Goal: Task Accomplishment & Management: Use online tool/utility

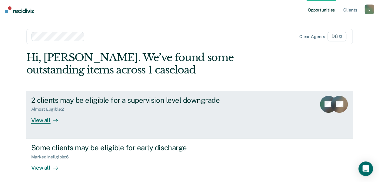
click at [42, 119] on div "View all" at bounding box center [48, 118] width 34 height 12
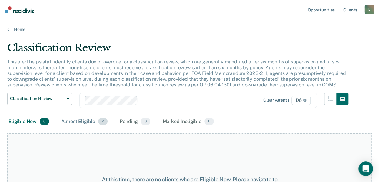
click at [88, 121] on div "Almost Eligible 2" at bounding box center [84, 121] width 49 height 13
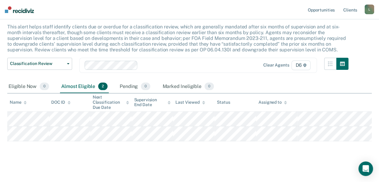
scroll to position [37, 0]
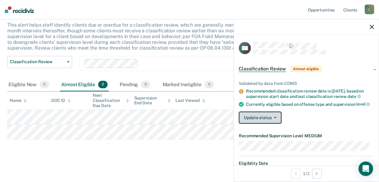
click at [259, 124] on button "Update status" at bounding box center [260, 118] width 43 height 12
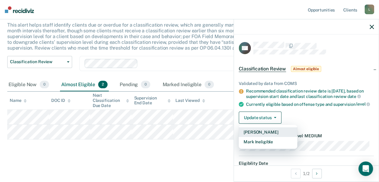
click at [257, 137] on button "[PERSON_NAME]" at bounding box center [268, 132] width 58 height 10
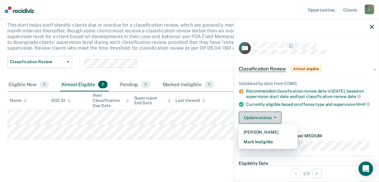
scroll to position [22, 0]
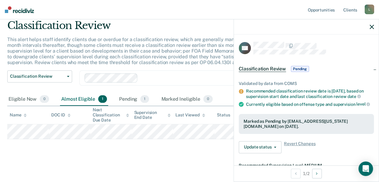
click at [192, 157] on main "Classification Review This alert helps staff identify clients due or overdue fo…" at bounding box center [189, 95] width 379 height 171
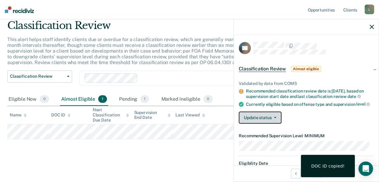
click at [276, 121] on button "Update status" at bounding box center [260, 118] width 43 height 12
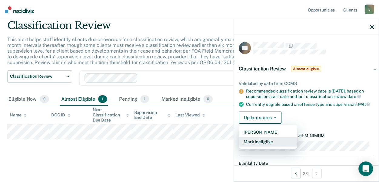
click at [265, 144] on button "Mark Ineligible" at bounding box center [268, 142] width 58 height 10
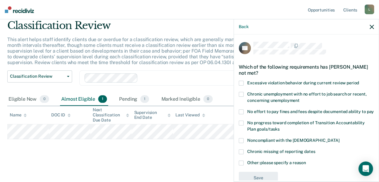
scroll to position [20, 0]
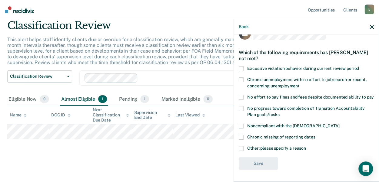
click at [241, 149] on span at bounding box center [241, 148] width 5 height 5
click at [306, 146] on input "Other: please specify a reason" at bounding box center [306, 146] width 0 height 0
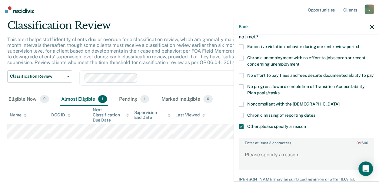
scroll to position [50, 0]
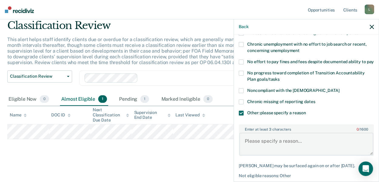
click at [249, 146] on textarea "Enter at least 3 characters 0 / 1600" at bounding box center [306, 144] width 134 height 22
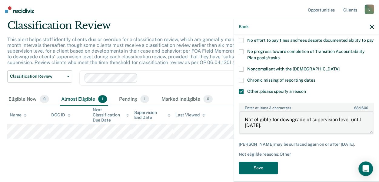
scroll to position [81, 0]
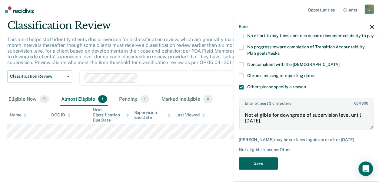
type textarea "Not eligible for downgrade of supervision level until [DATE]."
click at [259, 163] on button "Save" at bounding box center [258, 163] width 39 height 12
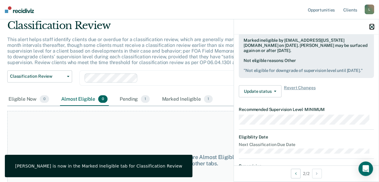
click at [371, 26] on icon "button" at bounding box center [371, 27] width 4 height 4
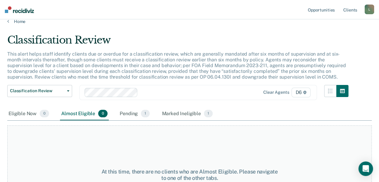
scroll to position [0, 0]
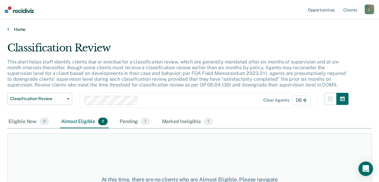
click at [9, 29] on link "Home" at bounding box center [189, 29] width 364 height 5
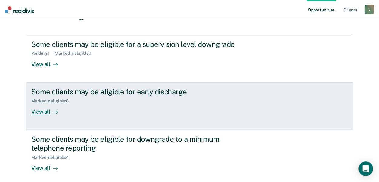
scroll to position [61, 0]
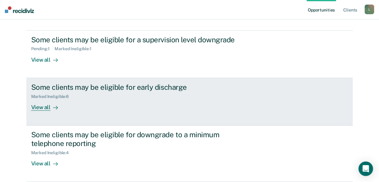
click at [43, 108] on div "View all" at bounding box center [48, 105] width 34 height 12
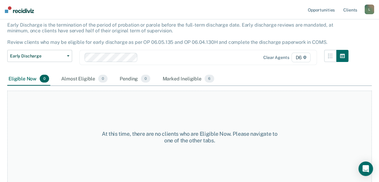
scroll to position [38, 0]
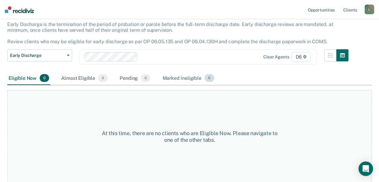
click at [180, 78] on div "Marked Ineligible 6" at bounding box center [188, 78] width 54 height 13
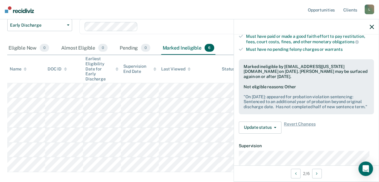
scroll to position [151, 0]
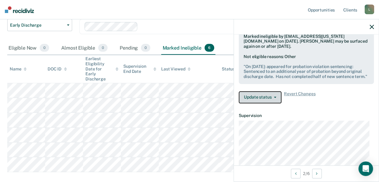
click at [257, 104] on button "Update status" at bounding box center [260, 97] width 43 height 12
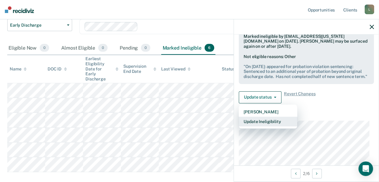
click at [255, 125] on button "Update Ineligibility" at bounding box center [268, 122] width 58 height 10
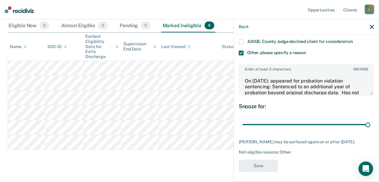
scroll to position [96, 0]
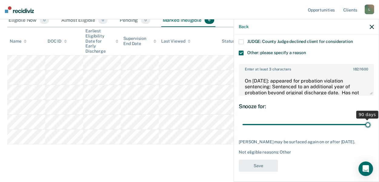
drag, startPoint x: 365, startPoint y: 116, endPoint x: 370, endPoint y: 118, distance: 6.0
click at [370, 119] on input "range" at bounding box center [306, 124] width 128 height 11
type input "88"
click at [361, 119] on input "range" at bounding box center [306, 124] width 128 height 11
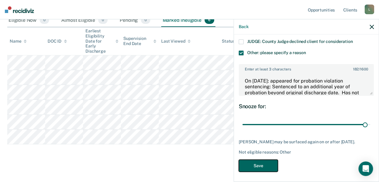
click at [269, 163] on button "Save" at bounding box center [258, 166] width 39 height 12
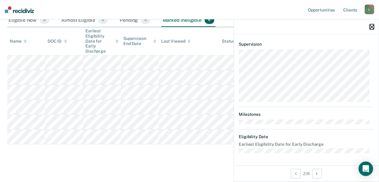
click at [371, 26] on icon "button" at bounding box center [371, 27] width 4 height 4
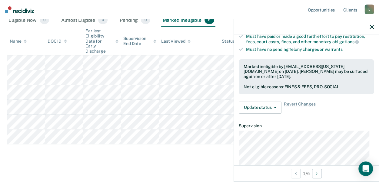
scroll to position [151, 0]
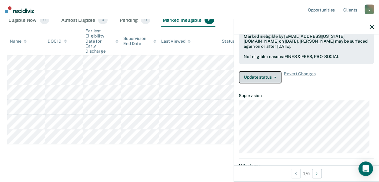
click at [277, 75] on button "Update status" at bounding box center [260, 77] width 43 height 12
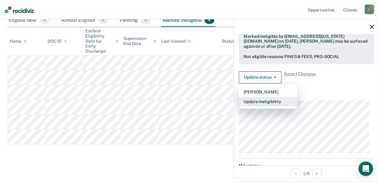
click at [268, 100] on button "Update Ineligibility" at bounding box center [268, 102] width 58 height 10
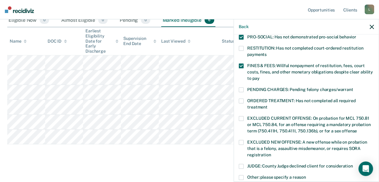
click at [242, 99] on span at bounding box center [241, 101] width 5 height 5
click at [267, 105] on input "ORDERED TREATMENT: Has not completed all required treatment" at bounding box center [267, 105] width 0 height 0
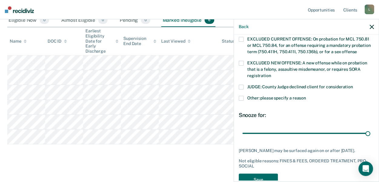
scroll to position [239, 0]
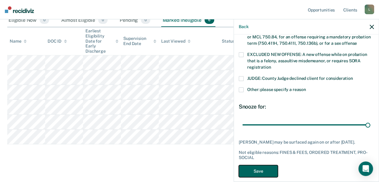
click at [255, 166] on button "Save" at bounding box center [258, 171] width 39 height 12
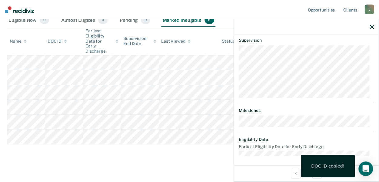
scroll to position [200, 0]
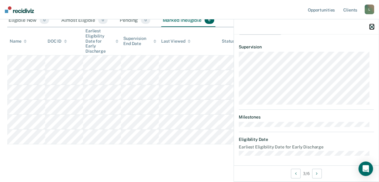
click at [372, 25] on icon "button" at bounding box center [371, 27] width 4 height 4
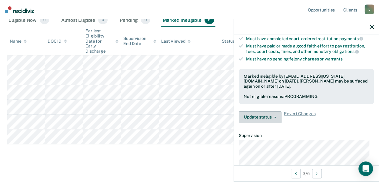
scroll to position [121, 0]
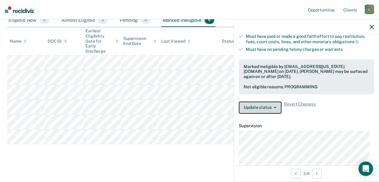
click at [273, 103] on button "Update status" at bounding box center [260, 108] width 43 height 12
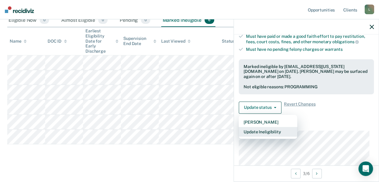
click at [262, 130] on button "Update Ineligibility" at bounding box center [268, 132] width 58 height 10
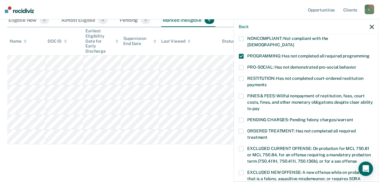
click at [243, 129] on span at bounding box center [241, 131] width 5 height 5
click at [267, 135] on input "ORDERED TREATMENT: Has not completed all required treatment" at bounding box center [267, 135] width 0 height 0
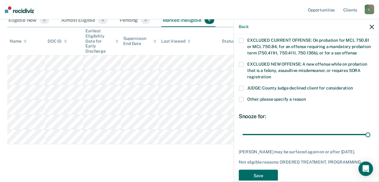
scroll to position [239, 0]
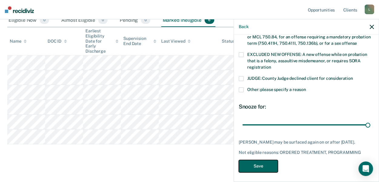
click at [269, 163] on button "Save" at bounding box center [258, 166] width 39 height 12
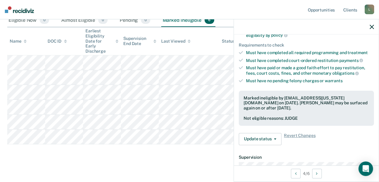
scroll to position [85, 0]
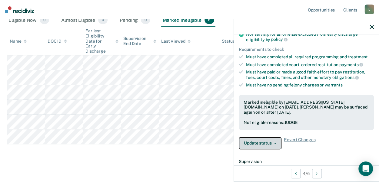
click at [263, 143] on button "Update status" at bounding box center [260, 143] width 43 height 12
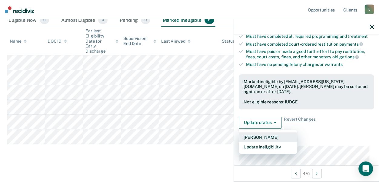
scroll to position [116, 0]
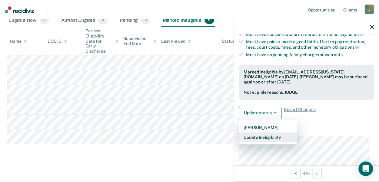
click at [267, 136] on button "Update Ineligibility" at bounding box center [268, 138] width 58 height 10
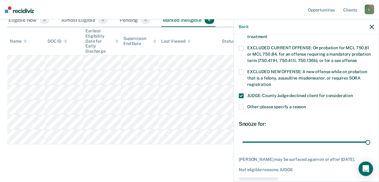
scroll to position [234, 0]
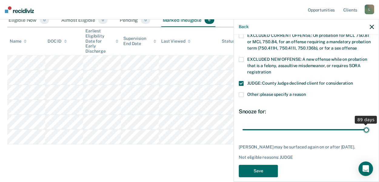
type input "89"
click at [362, 124] on input "range" at bounding box center [306, 129] width 128 height 11
click at [271, 165] on button "Save" at bounding box center [258, 171] width 39 height 12
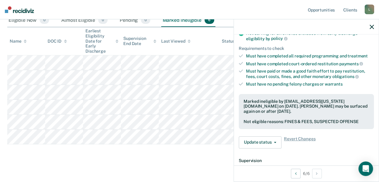
scroll to position [79, 0]
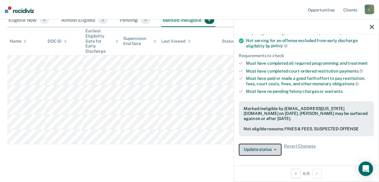
click at [261, 146] on button "Update status" at bounding box center [260, 150] width 43 height 12
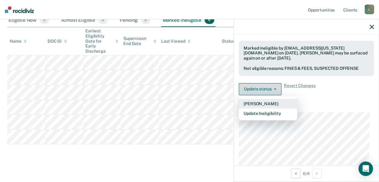
scroll to position [140, 0]
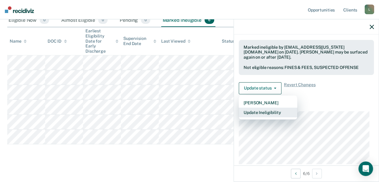
click at [264, 111] on button "Update Ineligibility" at bounding box center [268, 113] width 58 height 10
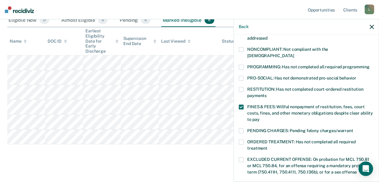
scroll to position [80, 0]
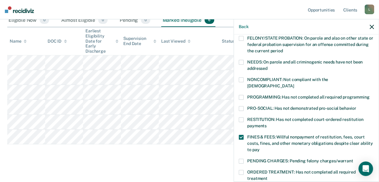
click at [242, 82] on label "NONCOMPLIANT: Not compliant with the [DEMOGRAPHIC_DATA]" at bounding box center [306, 84] width 135 height 13
click at [294, 84] on input "NONCOMPLIANT: Not compliant with the [DEMOGRAPHIC_DATA]" at bounding box center [294, 84] width 0 height 0
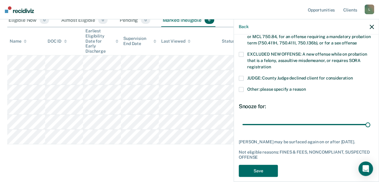
scroll to position [245, 0]
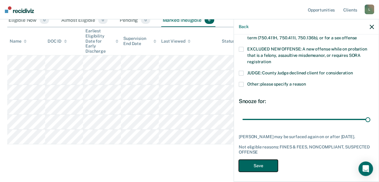
click at [259, 165] on button "Save" at bounding box center [258, 166] width 39 height 12
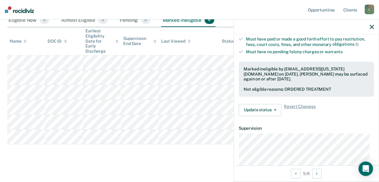
scroll to position [161, 0]
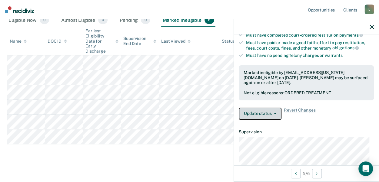
click at [276, 111] on button "Update status" at bounding box center [260, 114] width 43 height 12
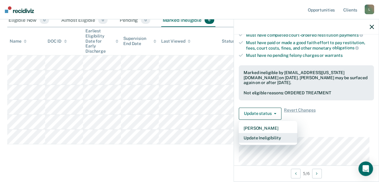
click at [262, 137] on button "Update Ineligibility" at bounding box center [268, 138] width 58 height 10
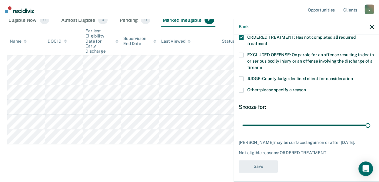
scroll to position [216, 0]
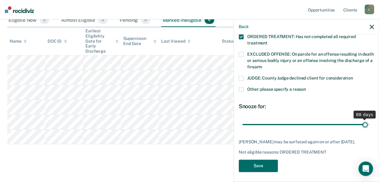
type input "88"
click at [361, 119] on input "range" at bounding box center [306, 124] width 128 height 11
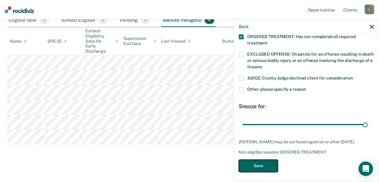
click at [276, 160] on button "Save" at bounding box center [258, 166] width 39 height 12
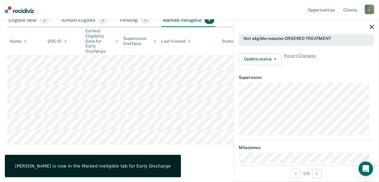
scroll to position [0, 0]
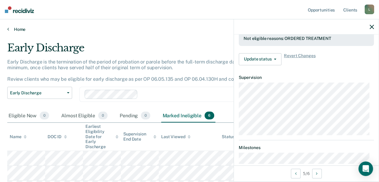
click at [10, 29] on link "Home" at bounding box center [189, 29] width 364 height 5
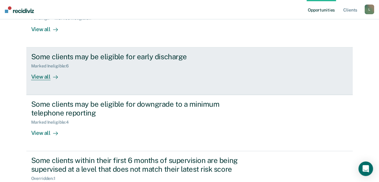
scroll to position [121, 0]
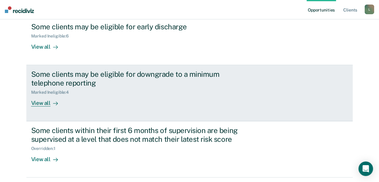
click at [41, 103] on div "View all" at bounding box center [48, 101] width 34 height 12
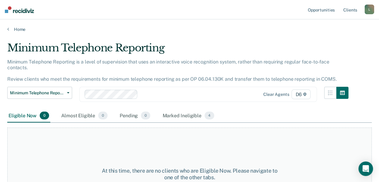
scroll to position [29, 0]
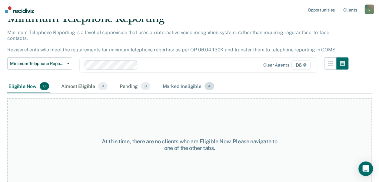
click at [195, 80] on div "Marked Ineligible 4" at bounding box center [188, 86] width 54 height 13
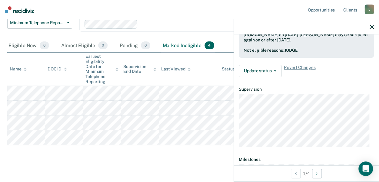
scroll to position [121, 0]
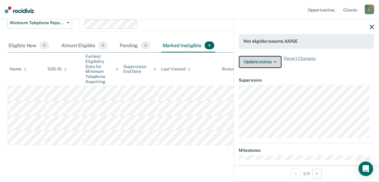
click at [266, 61] on button "Update status" at bounding box center [260, 62] width 43 height 12
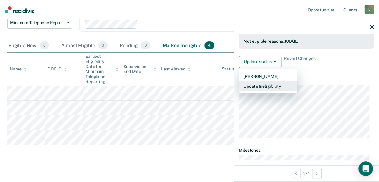
click at [263, 84] on button "Update Ineligibility" at bounding box center [268, 86] width 58 height 10
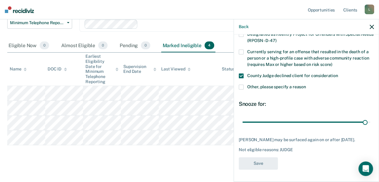
scroll to position [88, 0]
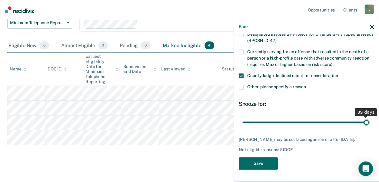
type input "89"
click at [362, 117] on input "range" at bounding box center [306, 122] width 128 height 11
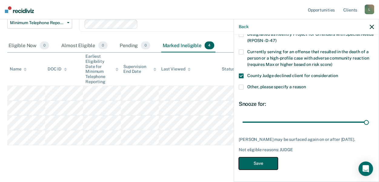
click at [253, 161] on button "Save" at bounding box center [258, 163] width 39 height 12
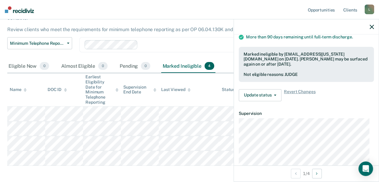
scroll to position [40, 0]
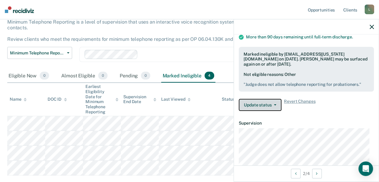
click at [267, 104] on button "Update status" at bounding box center [260, 105] width 43 height 12
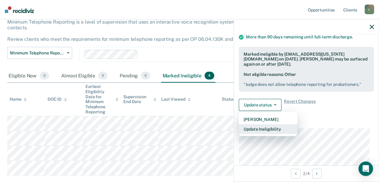
click at [265, 129] on button "Update Ineligibility" at bounding box center [268, 129] width 58 height 10
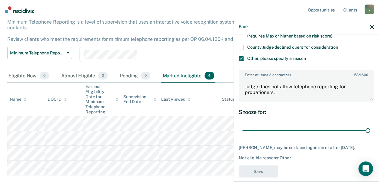
scroll to position [119, 0]
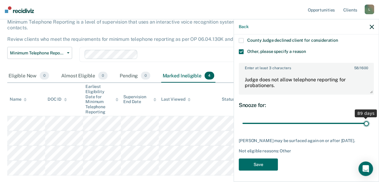
type input "89"
click at [362, 121] on input "range" at bounding box center [306, 123] width 128 height 11
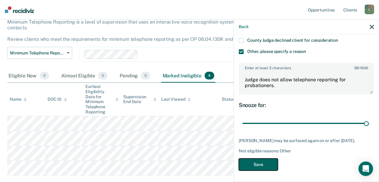
click at [256, 164] on button "Save" at bounding box center [258, 165] width 39 height 12
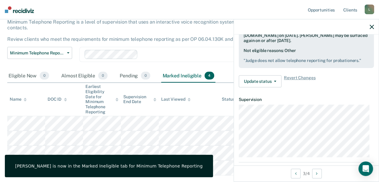
scroll to position [127, 0]
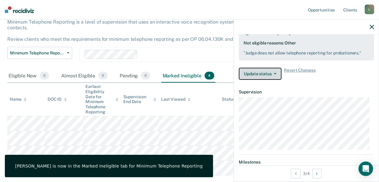
click at [275, 73] on button "Update status" at bounding box center [260, 74] width 43 height 12
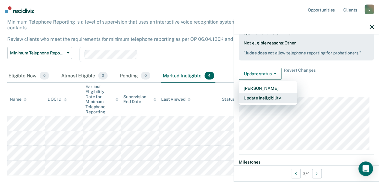
click at [266, 97] on button "Update Ineligibility" at bounding box center [268, 98] width 58 height 10
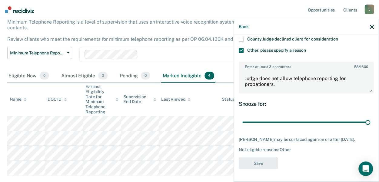
scroll to position [124, 0]
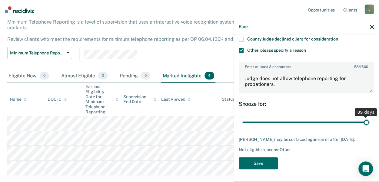
type input "89"
click at [362, 118] on input "range" at bounding box center [306, 122] width 128 height 11
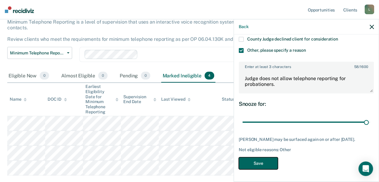
click at [261, 161] on button "Save" at bounding box center [258, 163] width 39 height 12
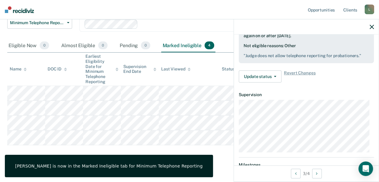
scroll to position [117, 0]
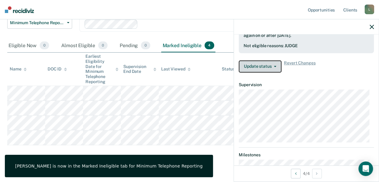
click at [274, 66] on icon "button" at bounding box center [275, 66] width 2 height 1
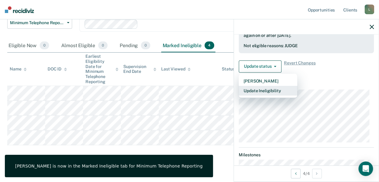
click at [264, 90] on button "Update Ineligibility" at bounding box center [268, 91] width 58 height 10
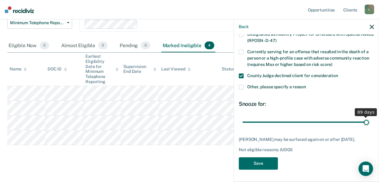
type input "89"
click at [361, 119] on input "range" at bounding box center [306, 122] width 128 height 11
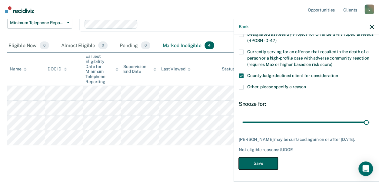
click at [259, 159] on button "Save" at bounding box center [258, 163] width 39 height 12
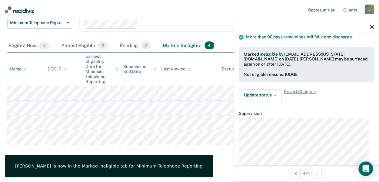
click at [374, 26] on div at bounding box center [306, 26] width 145 height 15
click at [372, 25] on icon "button" at bounding box center [371, 27] width 4 height 4
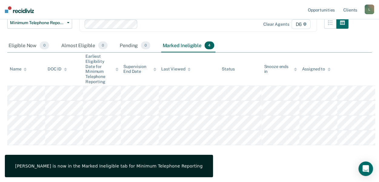
scroll to position [0, 0]
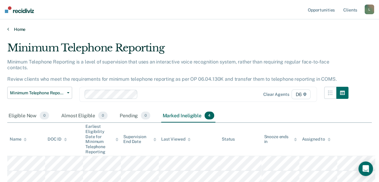
click at [8, 28] on icon at bounding box center [8, 29] width 2 height 5
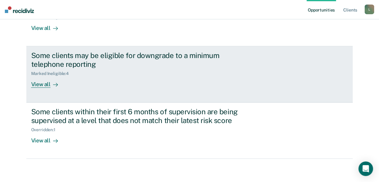
scroll to position [140, 0]
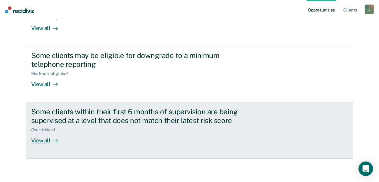
click at [42, 140] on div "View all" at bounding box center [48, 138] width 34 height 12
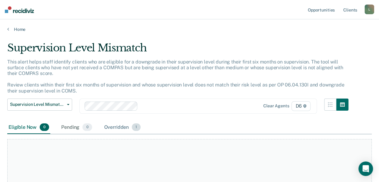
click at [116, 127] on div "Overridden 1" at bounding box center [122, 127] width 39 height 13
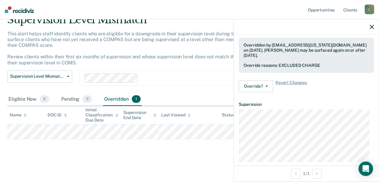
scroll to position [91, 0]
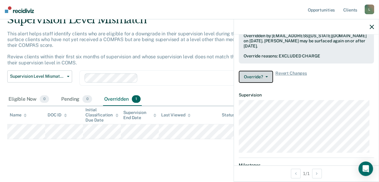
click at [261, 82] on button "Override?" at bounding box center [256, 77] width 34 height 12
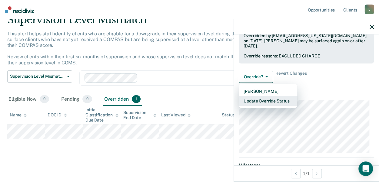
click at [263, 105] on button "Update Override Status" at bounding box center [268, 101] width 58 height 10
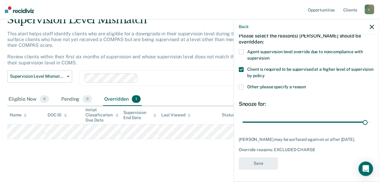
scroll to position [35, 0]
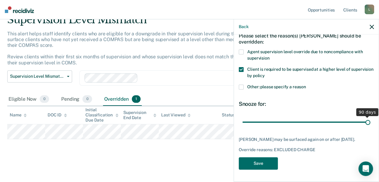
type input "90"
click at [363, 118] on input "range" at bounding box center [306, 122] width 128 height 11
click at [265, 163] on button "Save" at bounding box center [258, 163] width 39 height 12
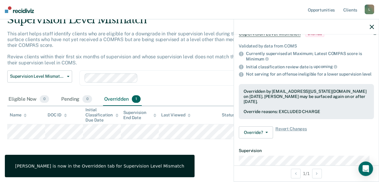
click at [212, 158] on main "Supervision Level Mismatch This alert helps staff identify clients who are elig…" at bounding box center [189, 92] width 379 height 177
click at [371, 27] on icon "button" at bounding box center [371, 27] width 4 height 4
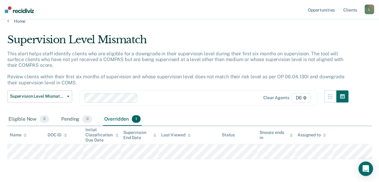
scroll to position [0, 0]
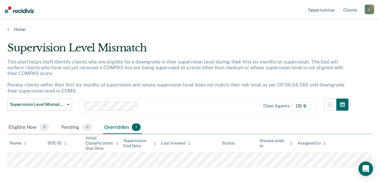
click at [6, 30] on div "Home" at bounding box center [189, 25] width 379 height 13
click at [8, 29] on icon at bounding box center [8, 29] width 2 height 5
